Goal: Task Accomplishment & Management: Manage account settings

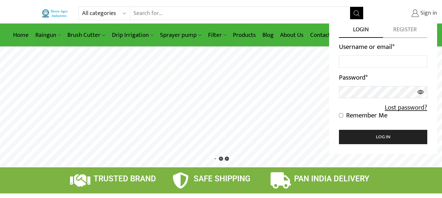
click at [425, 14] on span "Sign in" at bounding box center [427, 13] width 18 height 8
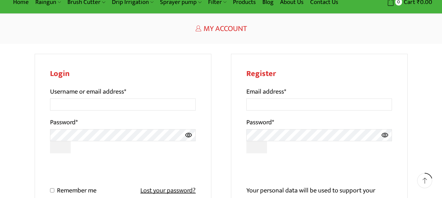
scroll to position [33, 0]
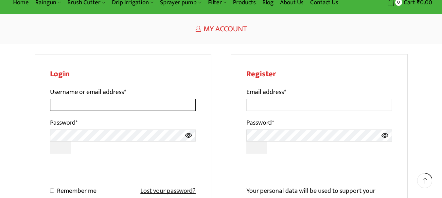
click at [122, 107] on input "Username or email address *" at bounding box center [123, 105] width 146 height 12
click at [110, 107] on input "Username or email address *" at bounding box center [123, 105] width 146 height 12
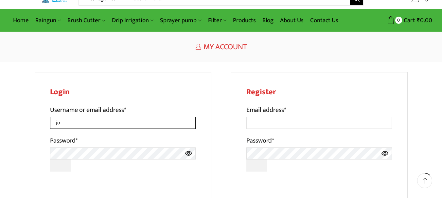
scroll to position [0, 0]
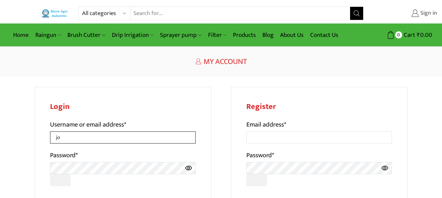
type input "jo"
click at [419, 14] on span "Sign in" at bounding box center [427, 13] width 18 height 8
drag, startPoint x: 397, startPoint y: 4, endPoint x: 230, endPoint y: 78, distance: 183.2
click at [229, 78] on div "All categories Accessories Air Release Valve Brush Cutter Domestic Use Drip Irr…" at bounding box center [221, 176] width 442 height 352
click at [419, 13] on span "Sign in" at bounding box center [427, 13] width 18 height 8
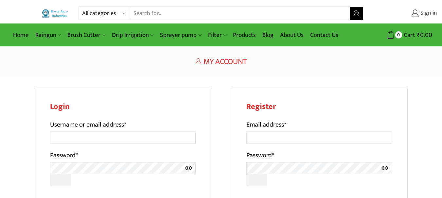
click at [427, 13] on span "Sign in" at bounding box center [427, 13] width 18 height 8
click at [125, 140] on input "Username or email address *" at bounding box center [123, 138] width 146 height 12
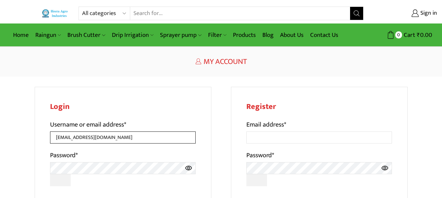
type input "[EMAIL_ADDRESS][DOMAIN_NAME]"
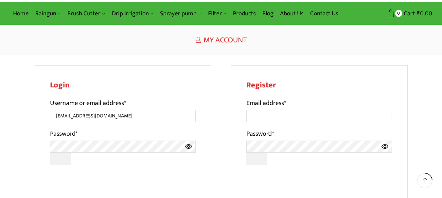
scroll to position [65, 0]
